Goal: Task Accomplishment & Management: Complete application form

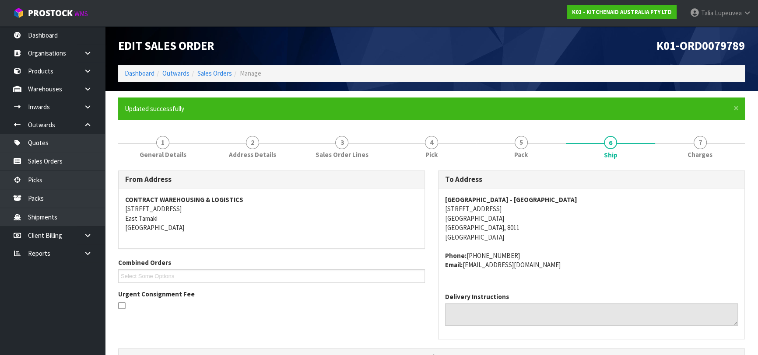
click at [208, 67] on ol "Dashboard Outwards Sales Orders Manage" at bounding box center [431, 73] width 627 height 16
click at [208, 70] on link "Sales Orders" at bounding box center [214, 73] width 35 height 8
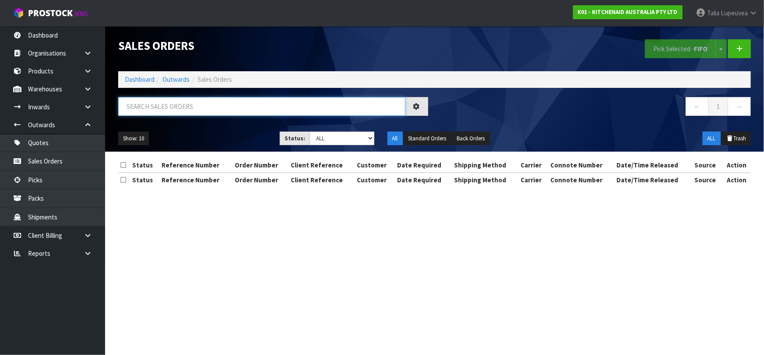
click at [226, 105] on input "text" at bounding box center [261, 106] width 287 height 19
type input "JOB-0414746"
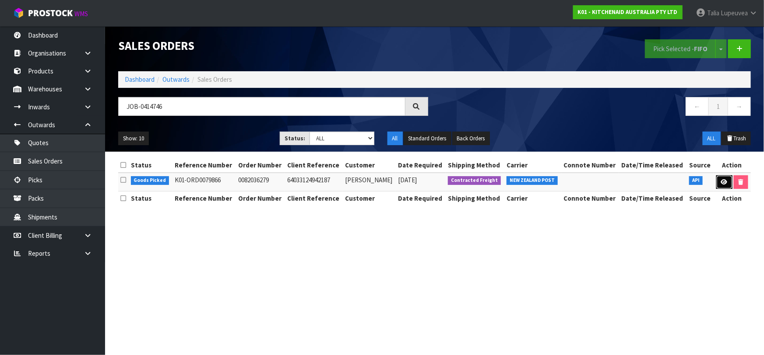
click at [722, 180] on icon at bounding box center [724, 182] width 7 height 6
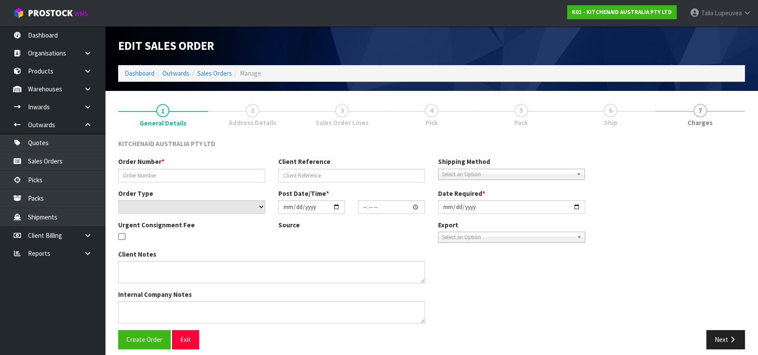
type input "0082036279"
type input "64033124942187"
select select "number:0"
type input "[DATE]"
type input "19:38:08.000"
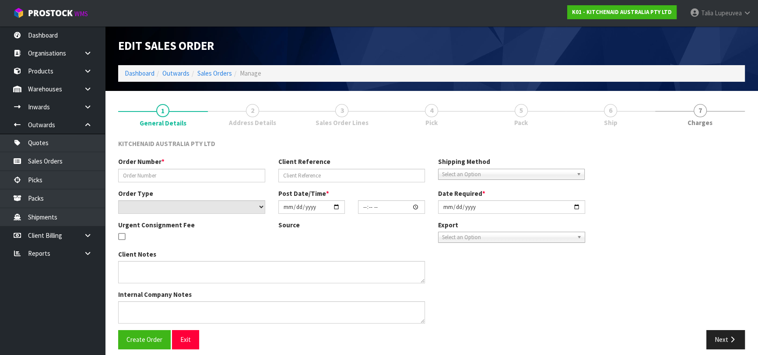
type input "[DATE]"
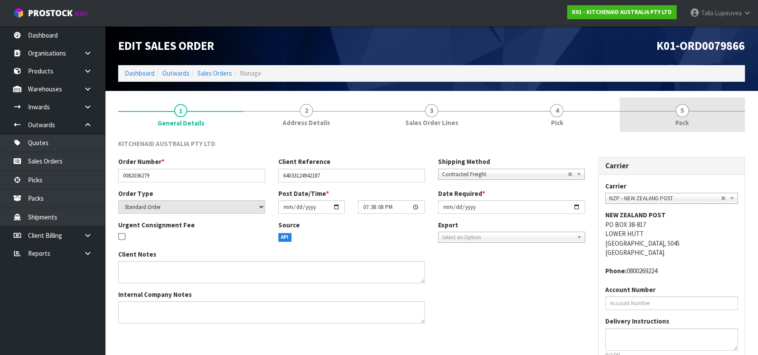
click at [679, 124] on span "Pack" at bounding box center [682, 122] width 14 height 9
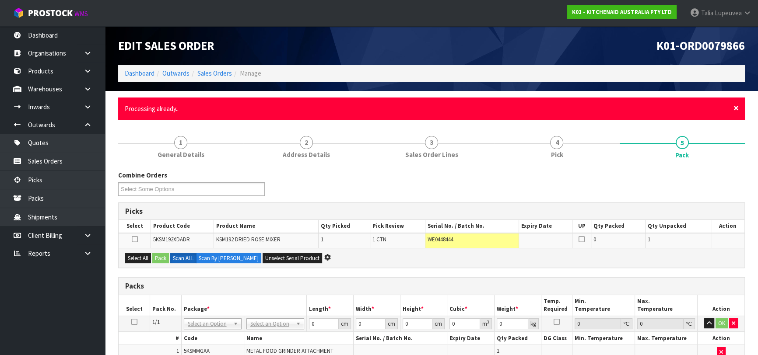
click at [736, 106] on span "×" at bounding box center [735, 108] width 5 height 12
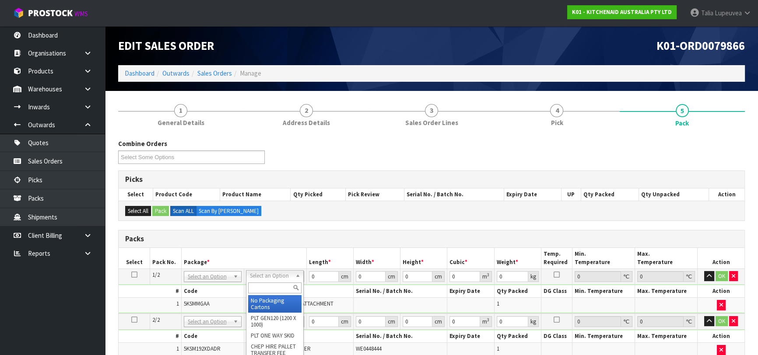
click at [269, 286] on input "text" at bounding box center [274, 288] width 53 height 11
type input "OC"
type input "2.3"
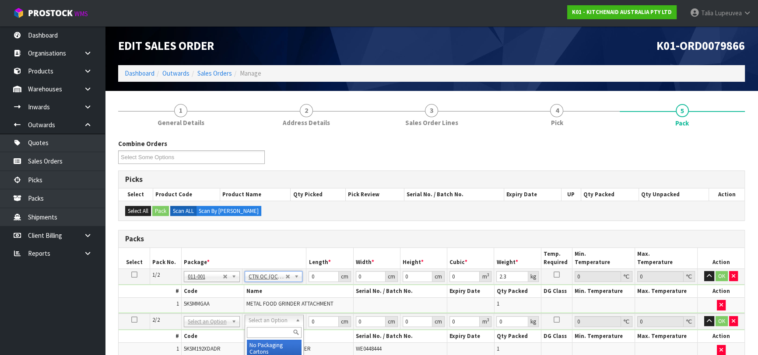
click at [274, 330] on input "text" at bounding box center [274, 332] width 55 height 11
type input "OWN"
drag, startPoint x: 277, startPoint y: 342, endPoint x: 282, endPoint y: 331, distance: 12.0
click at [280, 335] on div "OWN CLIENT OWN ED PACKAGING" at bounding box center [274, 343] width 59 height 34
drag, startPoint x: 315, startPoint y: 275, endPoint x: 287, endPoint y: 277, distance: 27.7
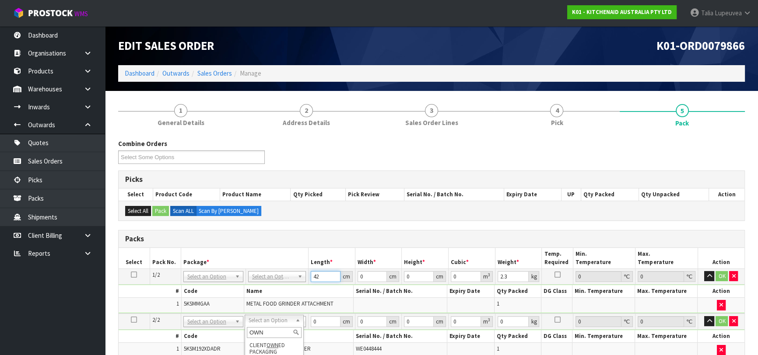
type input "42"
type input "30"
type input "1"
type input "0.00126"
type input "19"
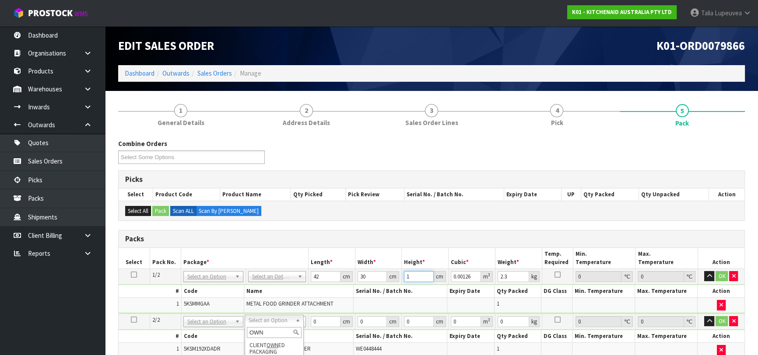
type input "0.02394"
type input "19"
type input "3"
click at [272, 285] on input "text" at bounding box center [276, 288] width 53 height 11
type input "OC"
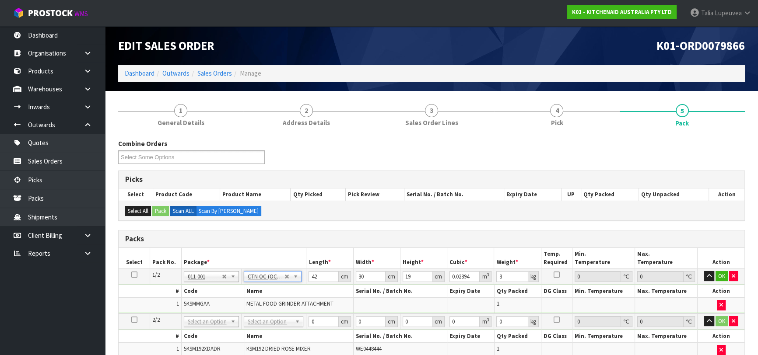
type input "0"
type input "2.3"
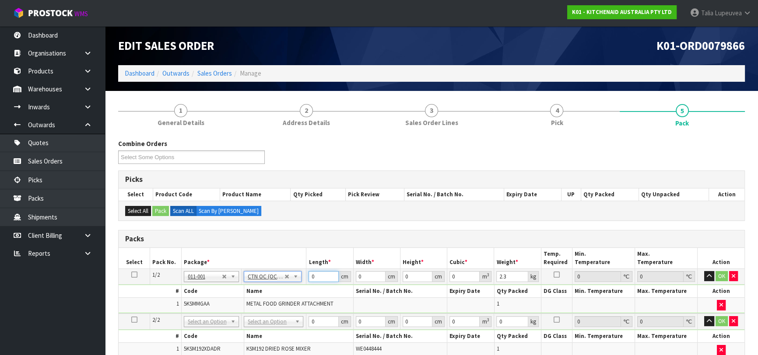
drag, startPoint x: 324, startPoint y: 277, endPoint x: 310, endPoint y: 283, distance: 14.9
click at [310, 283] on td "0 cm" at bounding box center [329, 277] width 47 height 16
type input "42"
type input "30"
type input "1"
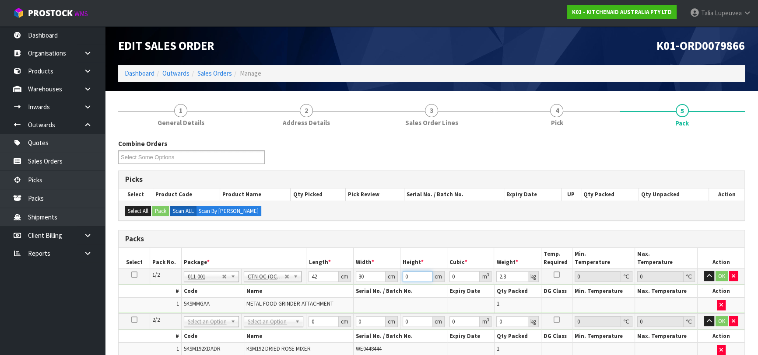
type input "0.00126"
type input "19"
type input "0.02394"
type input "19"
type input "3"
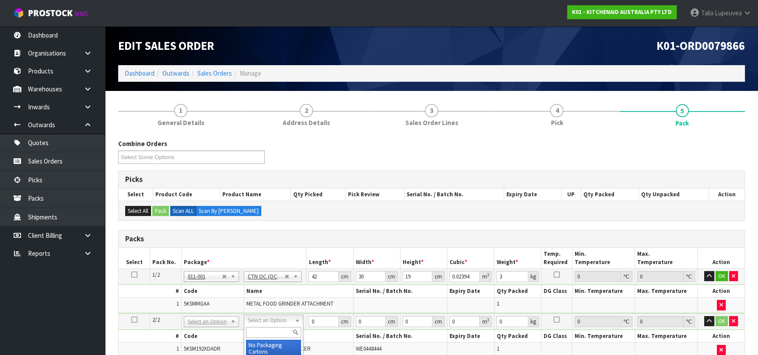
click at [280, 328] on input "text" at bounding box center [273, 332] width 55 height 11
type input "OWN"
type input "11.4"
drag, startPoint x: 319, startPoint y: 320, endPoint x: 297, endPoint y: 327, distance: 23.5
click at [297, 327] on tr "2/2 NONE 007-001 007-002 007-004 007-009 007-013 007-014 007-015 007-017 007-01…" at bounding box center [432, 322] width 626 height 16
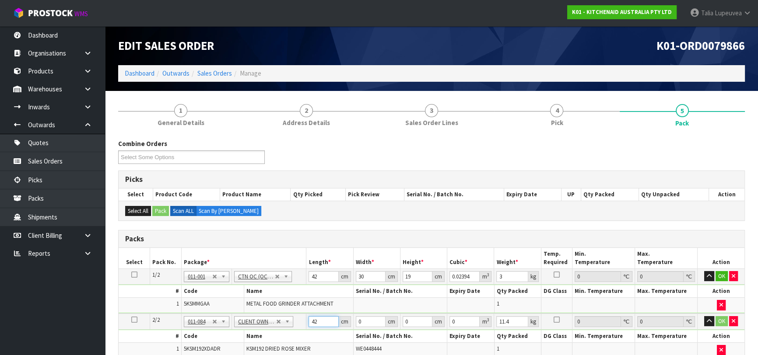
type input "42"
type input "29"
type input "4"
type input "0.004872"
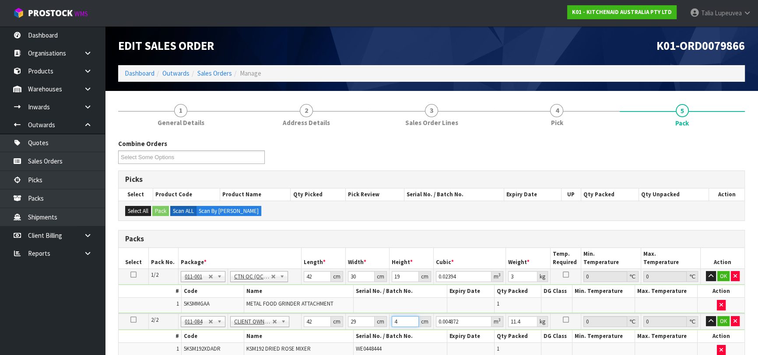
type input "43"
type input "0.052374"
type input "43"
type input "13"
click at [724, 280] on button "OK" at bounding box center [723, 276] width 12 height 11
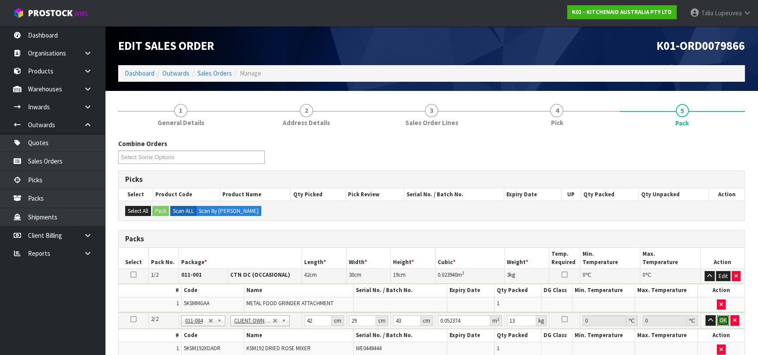
click at [726, 317] on button "OK" at bounding box center [723, 320] width 12 height 11
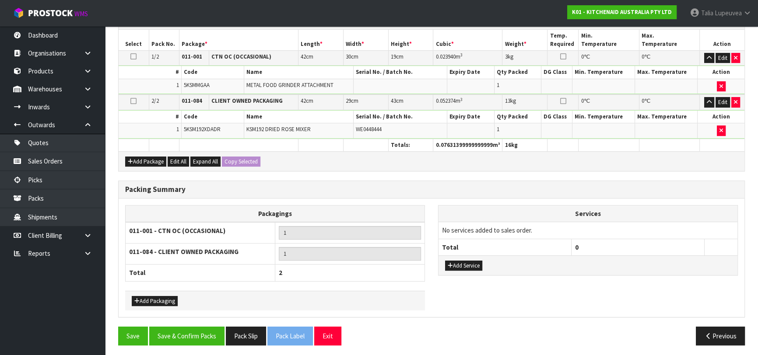
scroll to position [219, 0]
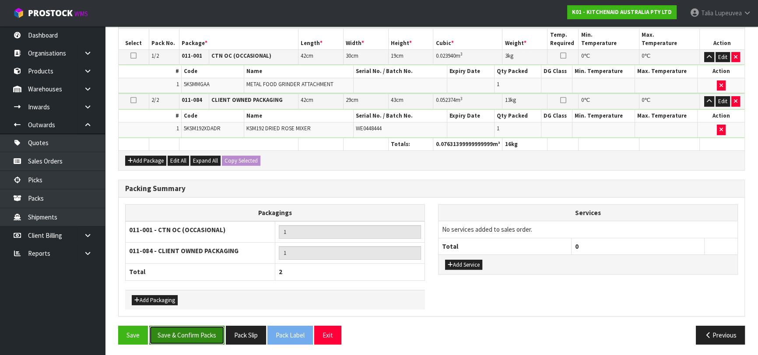
click at [198, 337] on button "Save & Confirm Packs" at bounding box center [186, 335] width 75 height 19
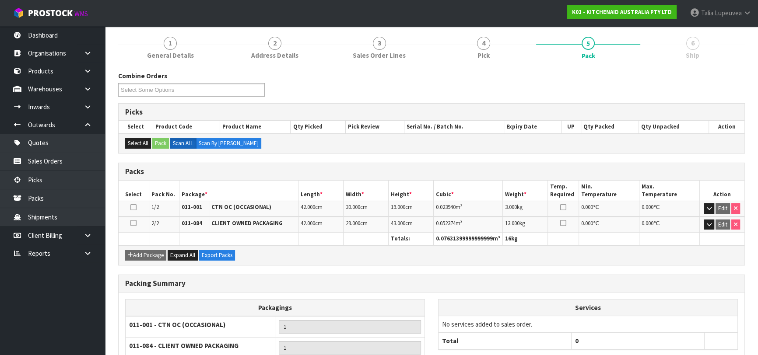
scroll to position [175, 0]
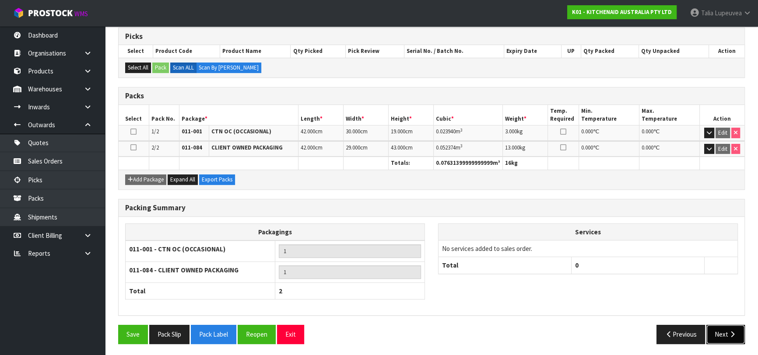
click at [718, 332] on button "Next" at bounding box center [725, 334] width 39 height 19
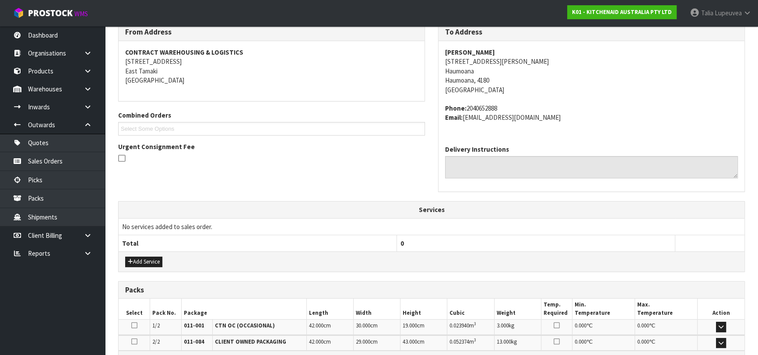
scroll to position [256, 0]
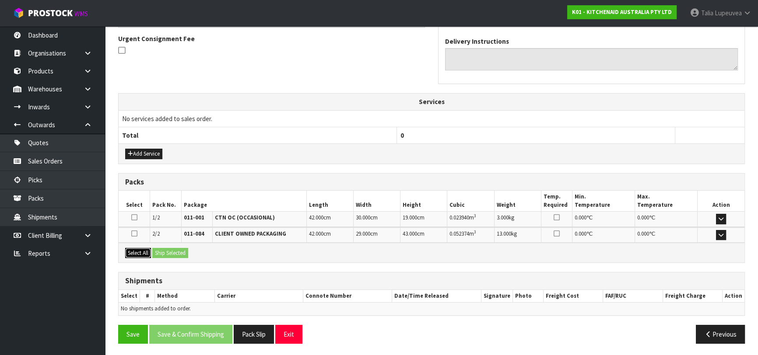
click at [139, 249] on button "Select All" at bounding box center [138, 253] width 26 height 11
click at [164, 248] on button "Ship Selected" at bounding box center [170, 253] width 36 height 11
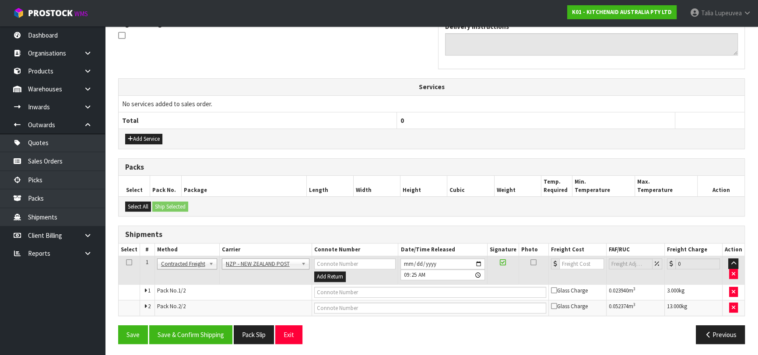
scroll to position [271, 0]
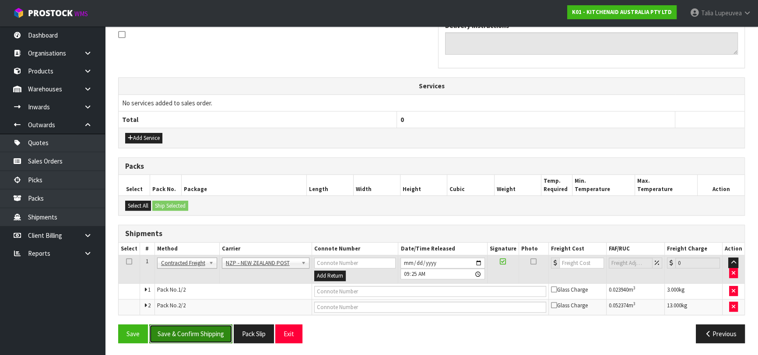
click at [217, 330] on button "Save & Confirm Shipping" at bounding box center [190, 334] width 83 height 19
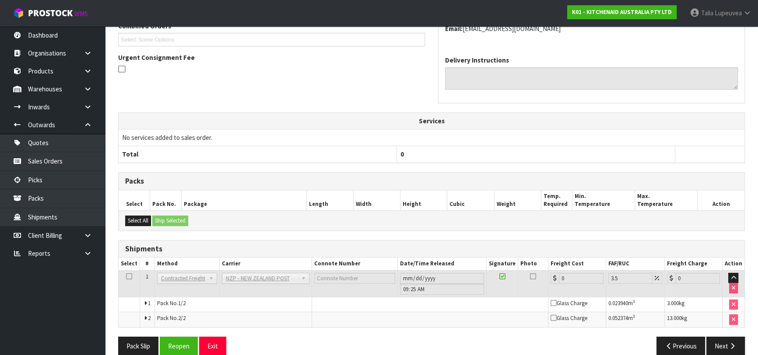
scroll to position [258, 0]
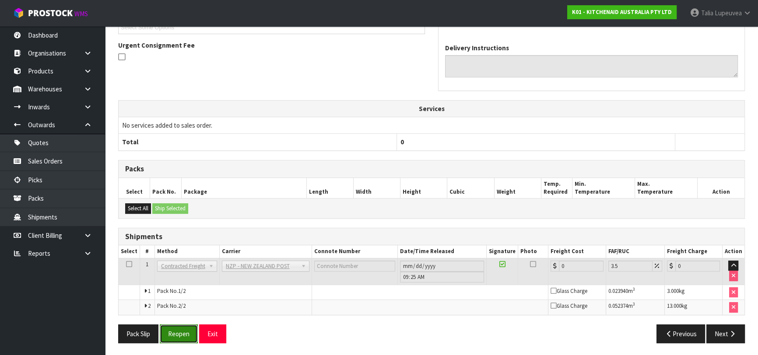
click at [183, 337] on button "Reopen" at bounding box center [179, 334] width 38 height 19
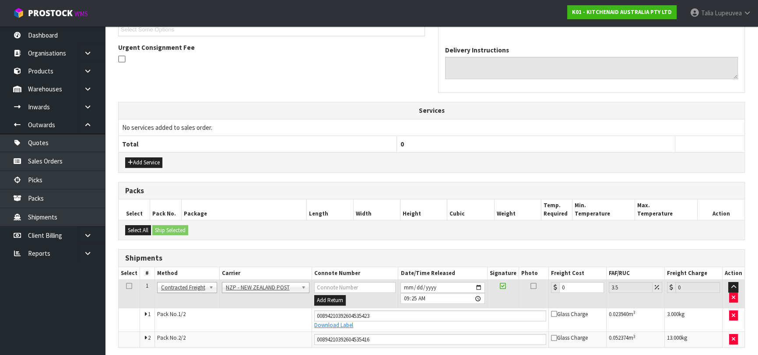
scroll to position [279, 0]
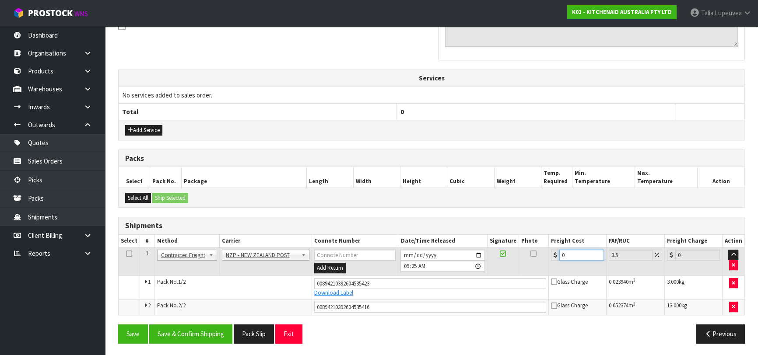
drag, startPoint x: 569, startPoint y: 252, endPoint x: 550, endPoint y: 271, distance: 27.2
click at [550, 271] on td "0" at bounding box center [578, 262] width 58 height 28
type input "2"
type input "2.07"
type input "28"
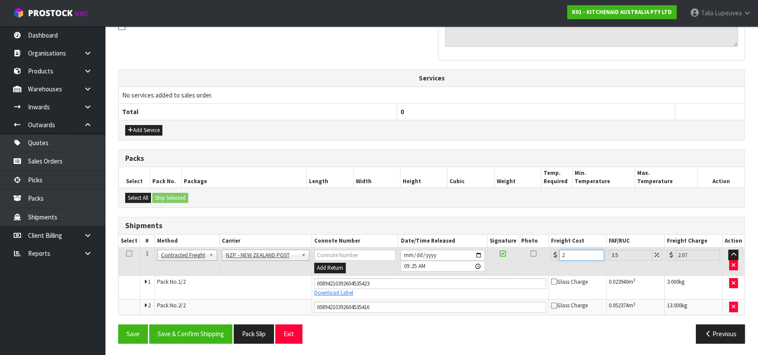
type input "28.98"
type input "28.5"
type input "29.5"
type input "28.52"
type input "29.52"
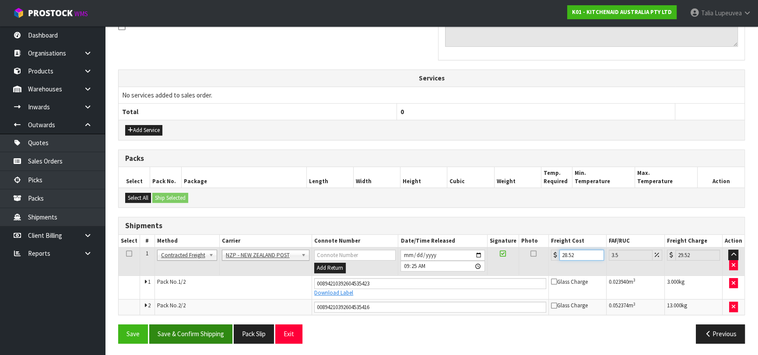
type input "28.52"
click at [173, 336] on button "Save & Confirm Shipping" at bounding box center [190, 334] width 83 height 19
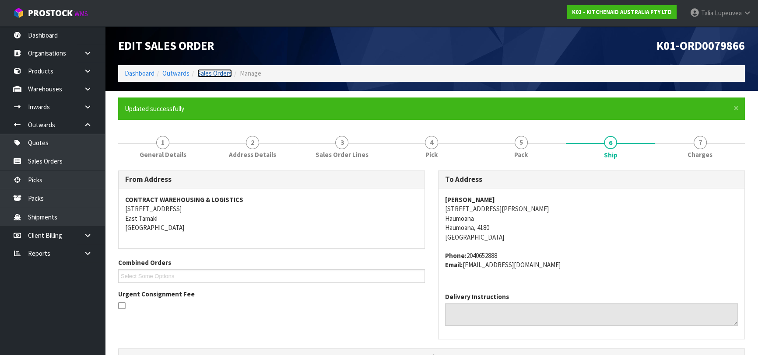
click at [227, 75] on link "Sales Orders" at bounding box center [214, 73] width 35 height 8
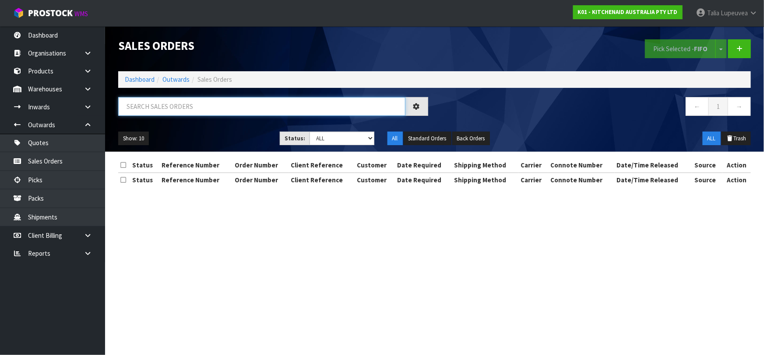
click at [218, 100] on input "text" at bounding box center [261, 106] width 287 height 19
type input "JOB-0414734"
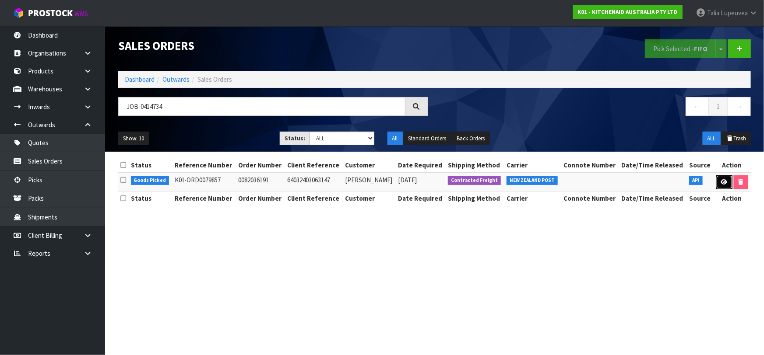
click at [729, 184] on link at bounding box center [724, 182] width 16 height 14
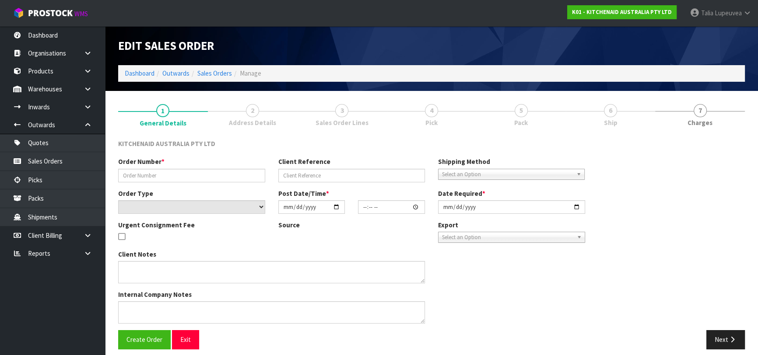
type input "0082036191"
type input "64032403063147"
select select "number:0"
type input "[DATE]"
type input "13:38:52.000"
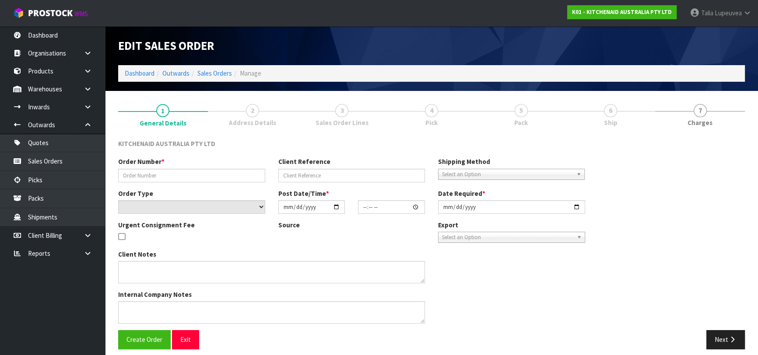
type input "[DATE]"
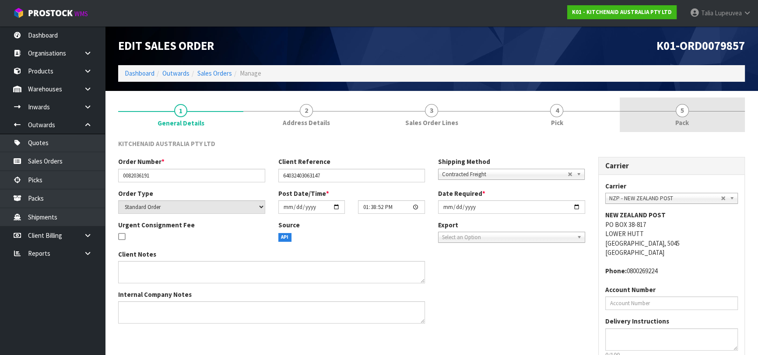
click at [676, 114] on link "5 Pack" at bounding box center [682, 115] width 125 height 35
